Goal: Check status: Check status

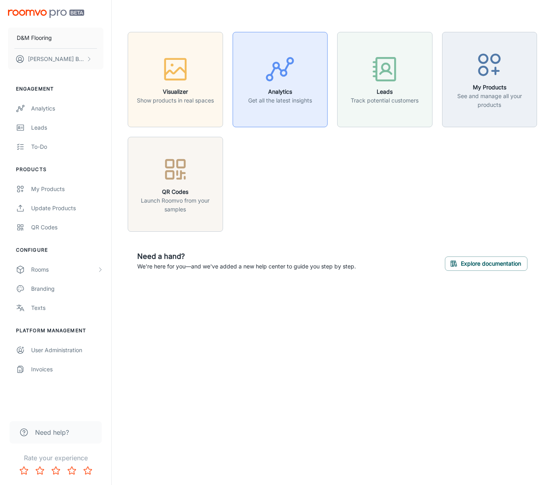
click at [297, 92] on h6 "Analytics" at bounding box center [280, 91] width 64 height 9
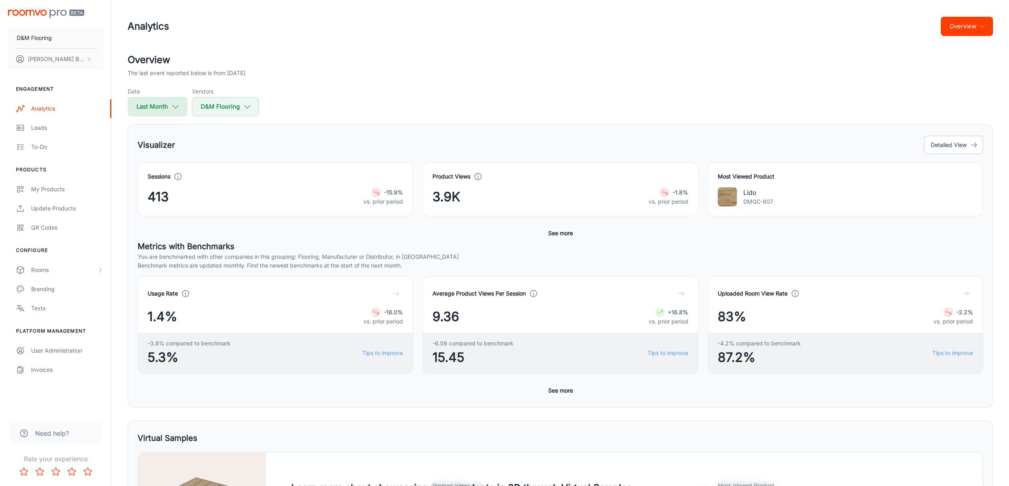
click at [158, 105] on button "Last Month" at bounding box center [157, 106] width 59 height 19
select select "8"
select select "2025"
select select "8"
select select "2025"
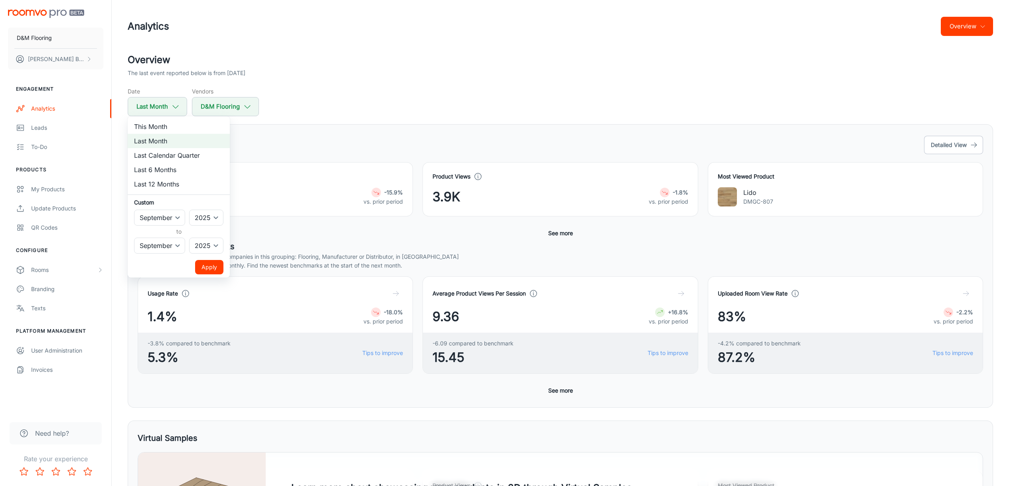
click at [163, 127] on li "This Month" at bounding box center [179, 126] width 102 height 14
select select "9"
click at [203, 264] on button "Apply" at bounding box center [209, 267] width 28 height 14
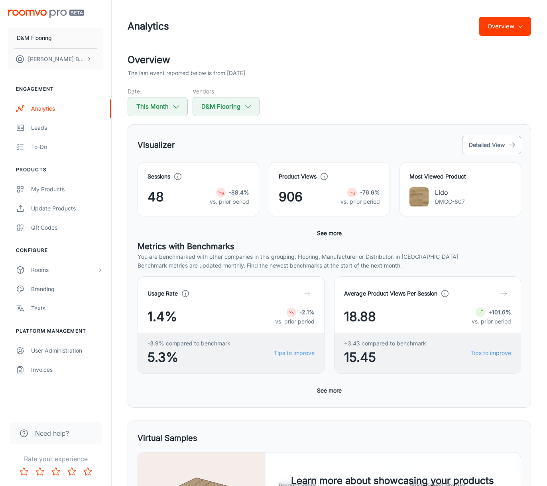
click at [327, 54] on h2 "Overview" at bounding box center [330, 60] width 404 height 14
click at [290, 80] on div "Overview The last event reported below is from [DATE] Date This Month Vendors D…" at bounding box center [330, 84] width 404 height 63
